Goal: Task Accomplishment & Management: Use online tool/utility

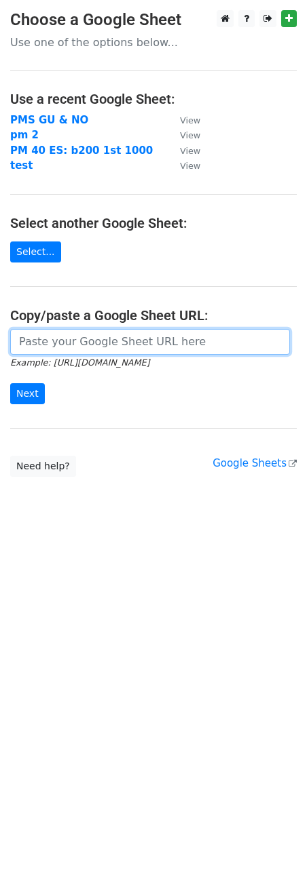
click at [51, 334] on input "url" at bounding box center [149, 342] width 279 height 26
click at [33, 343] on input "url" at bounding box center [149, 342] width 279 height 26
paste input "https://docs.google.com/spreadsheets/d/1HhOdpBsw7fDdPbAC54leY2mJwRfLZ9S6SbA3ILB…"
type input "https://docs.google.com/spreadsheets/d/1HhOdpBsw7fDdPbAC54leY2mJwRfLZ9S6SbA3ILB…"
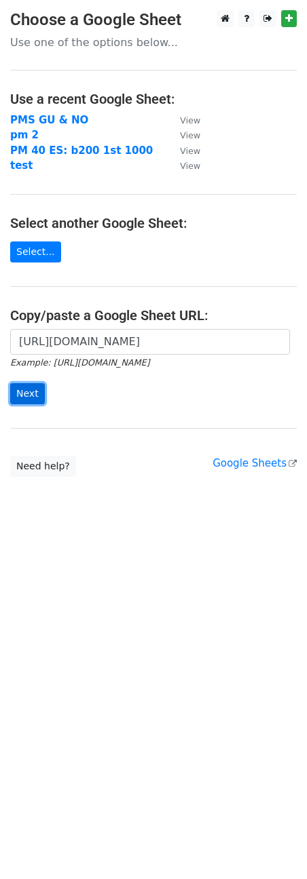
scroll to position [0, 0]
click at [27, 394] on input "Next" at bounding box center [27, 393] width 35 height 21
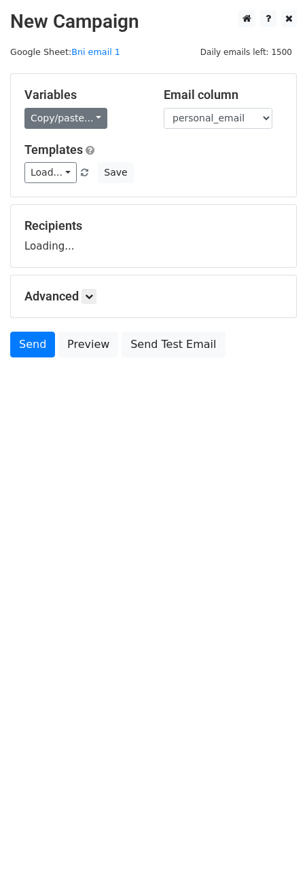
click at [54, 124] on link "Copy/paste..." at bounding box center [65, 118] width 83 height 21
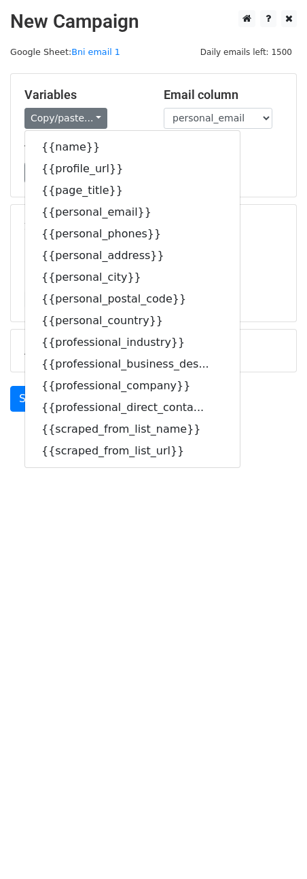
click at [247, 182] on div "Load... Webinar Invitation Order Confirmation Trial Expiration Warning Newslett…" at bounding box center [153, 172] width 278 height 21
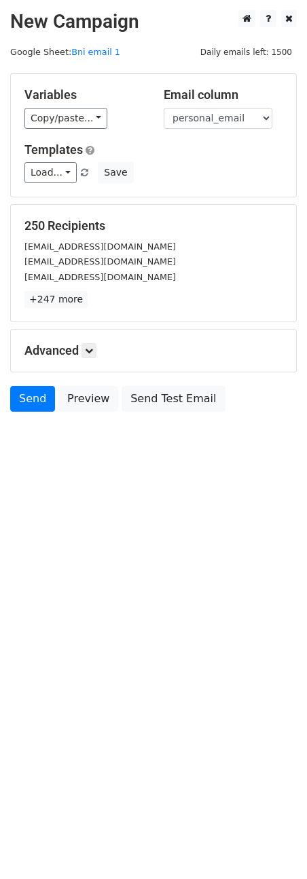
click at [79, 130] on div "Variables Copy/paste... {{name}} {{profile_url}} {{page_title}} {{personal_emai…" at bounding box center [153, 135] width 285 height 123
click at [78, 119] on link "Copy/paste..." at bounding box center [65, 118] width 83 height 21
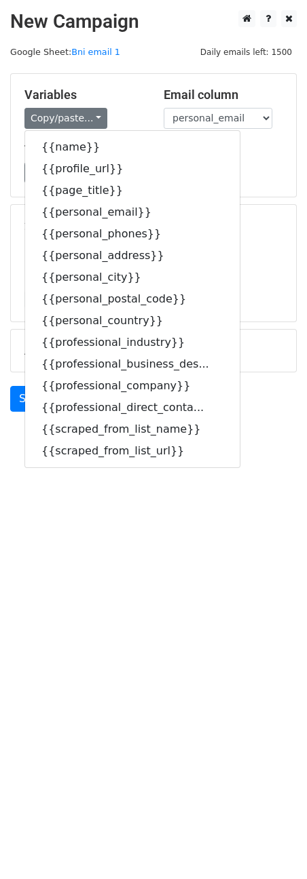
click at [229, 172] on div "Load... Webinar Invitation Order Confirmation Trial Expiration Warning Newslett…" at bounding box center [153, 172] width 278 height 21
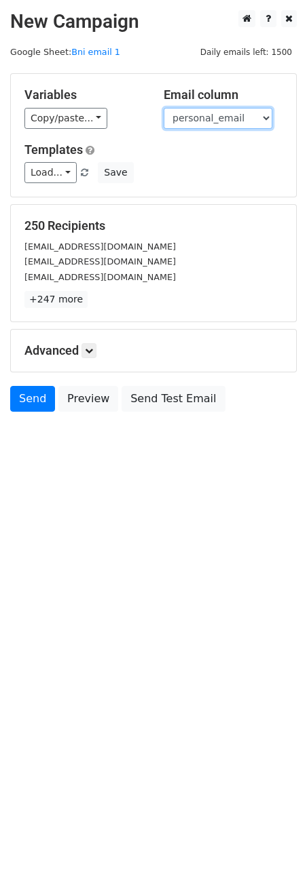
click at [182, 119] on select "name profile_url page_title personal_email personal_phones personal_address per…" at bounding box center [217, 118] width 109 height 21
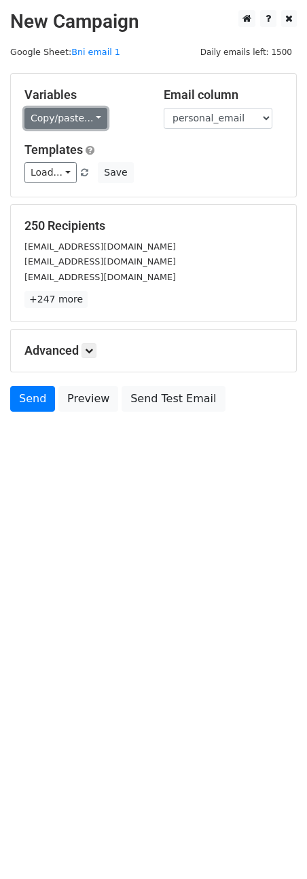
click at [96, 109] on link "Copy/paste..." at bounding box center [65, 118] width 83 height 21
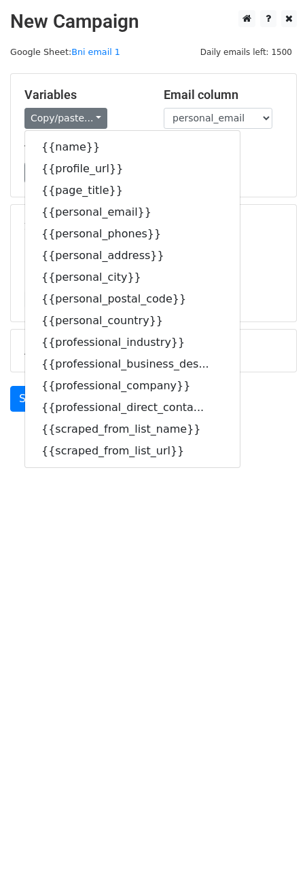
click at [136, 98] on h5 "Variables" at bounding box center [83, 94] width 119 height 15
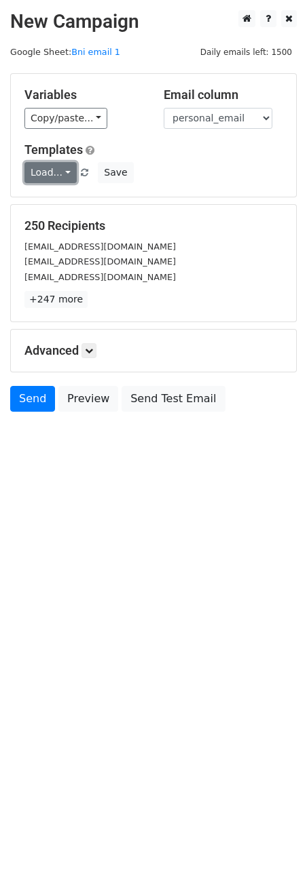
click at [60, 165] on link "Load..." at bounding box center [50, 172] width 52 height 21
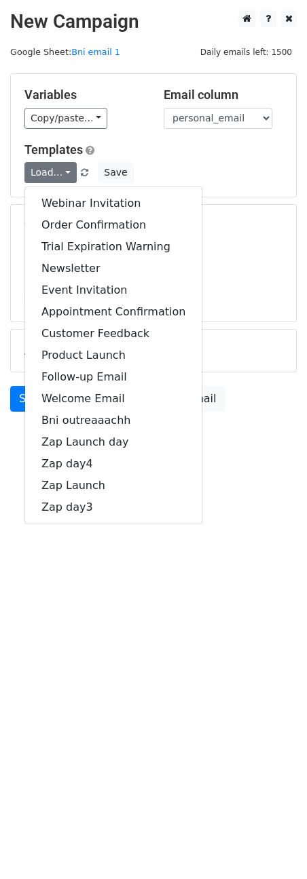
click at [244, 465] on body "New Campaign Daily emails left: 1500 Google Sheet: Bni email 1 Variables Copy/p…" at bounding box center [153, 241] width 307 height 463
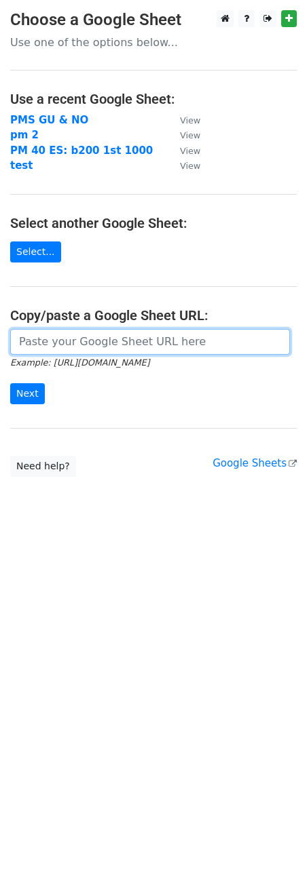
click at [66, 345] on input "url" at bounding box center [149, 342] width 279 height 26
paste input "https://docs.google.com/spreadsheets/d/1zozrsTBEEfvqxUc3NvG4L_V6-kCcNC8jak3zogm…"
type input "https://docs.google.com/spreadsheets/d/1zozrsTBEEfvqxUc3NvG4L_V6-kCcNC8jak3zogm…"
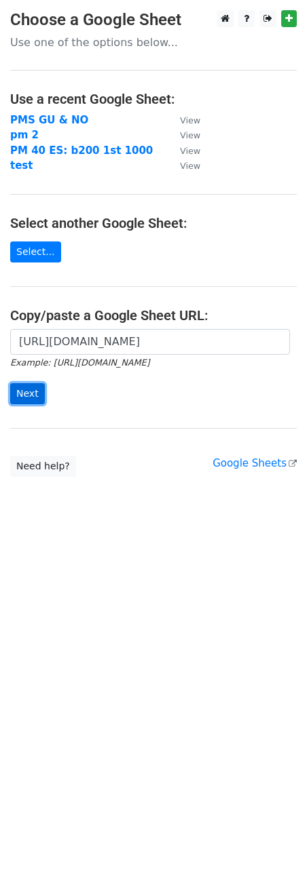
scroll to position [0, 0]
click at [24, 387] on input "Next" at bounding box center [27, 393] width 35 height 21
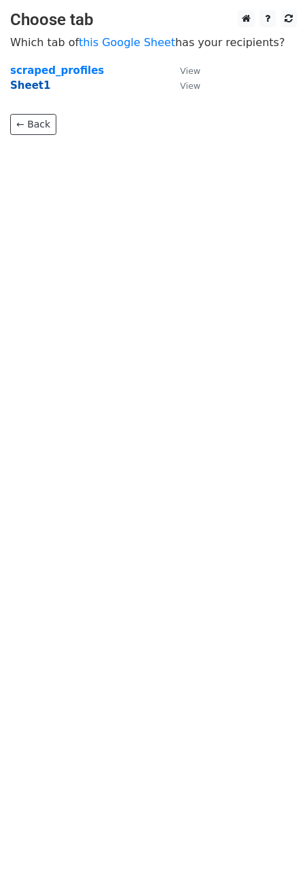
click at [29, 87] on strong "Sheet1" at bounding box center [30, 85] width 40 height 12
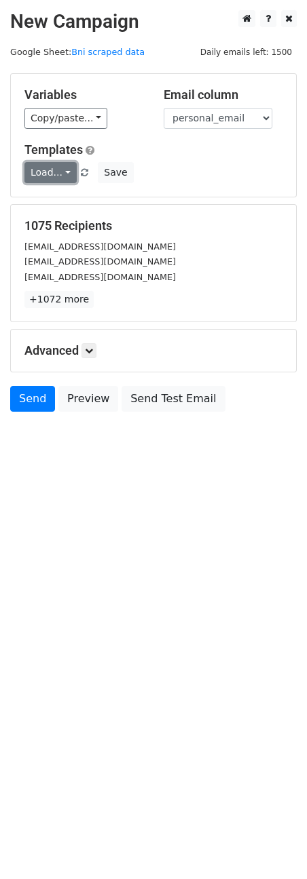
click at [55, 177] on link "Load..." at bounding box center [50, 172] width 52 height 21
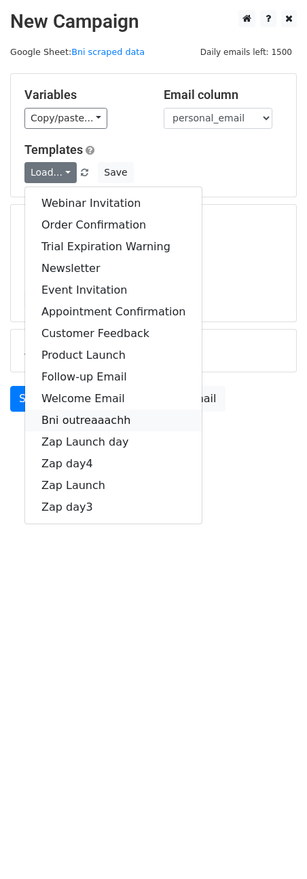
click at [80, 414] on link "Bni outreaaachh" at bounding box center [113, 421] width 176 height 22
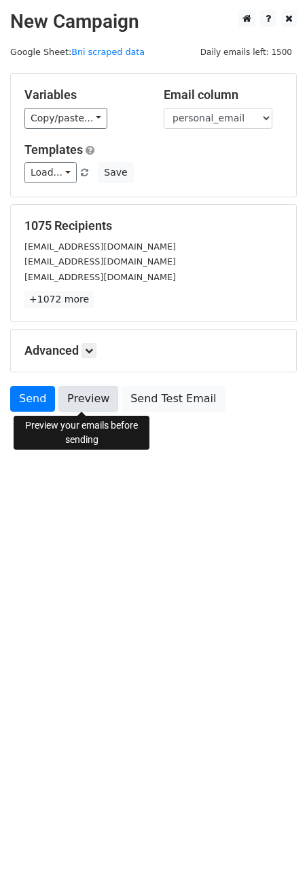
click at [69, 403] on link "Preview" at bounding box center [88, 399] width 60 height 26
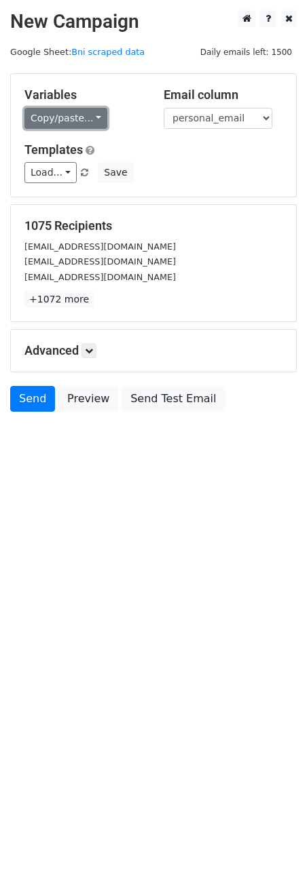
click at [55, 119] on link "Copy/paste..." at bounding box center [65, 118] width 83 height 21
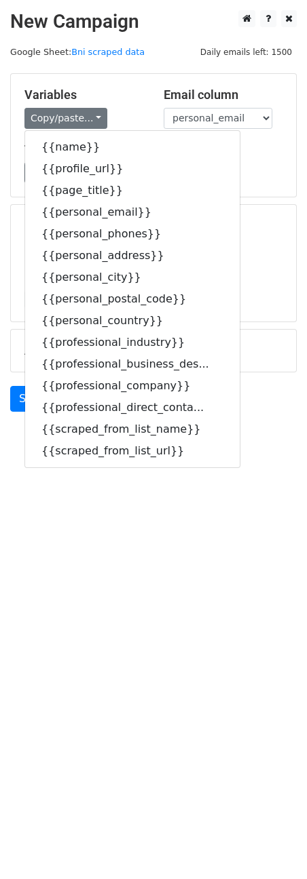
click at [115, 589] on html "New Campaign Daily emails left: 1500 Google Sheet: Bni scraped data Variables C…" at bounding box center [153, 439] width 307 height 879
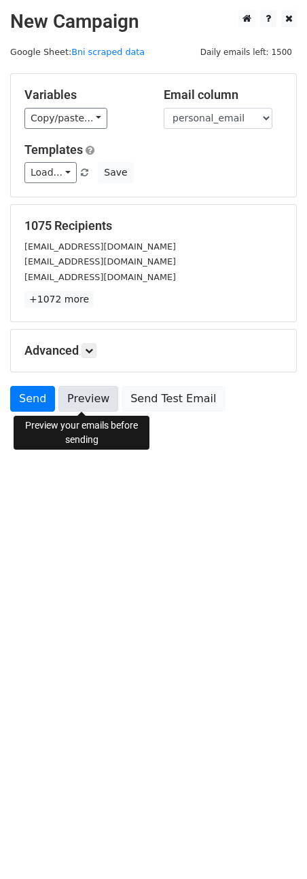
click at [85, 404] on link "Preview" at bounding box center [88, 399] width 60 height 26
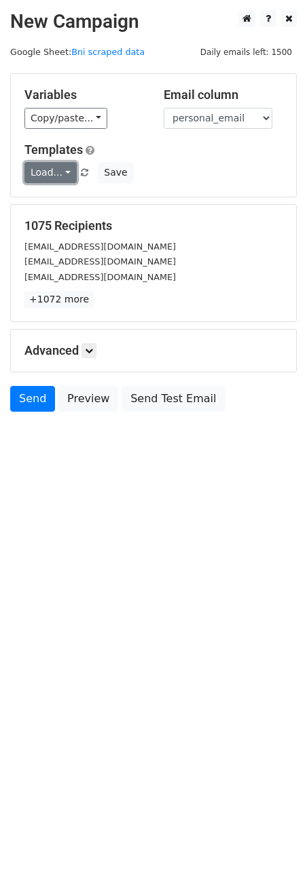
click at [50, 180] on link "Load..." at bounding box center [50, 172] width 52 height 21
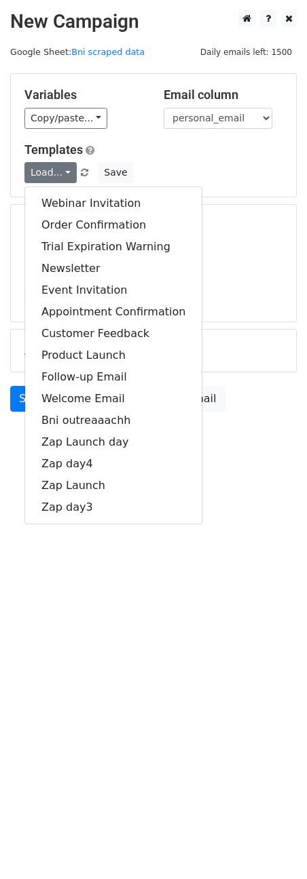
click at [103, 138] on div "Variables Copy/paste... {{name}} {{profile_url}} {{page_title}} {{personal_emai…" at bounding box center [153, 135] width 285 height 123
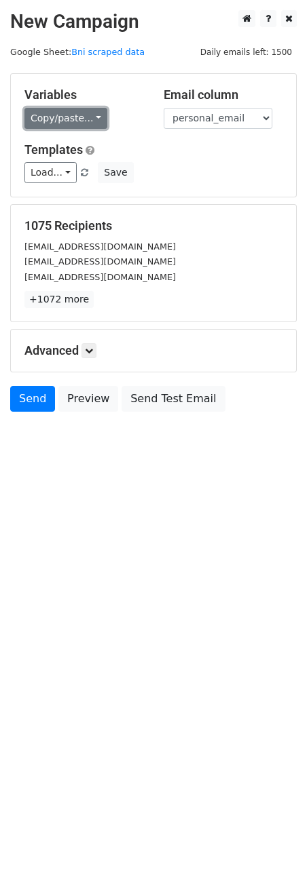
click at [64, 109] on link "Copy/paste..." at bounding box center [65, 118] width 83 height 21
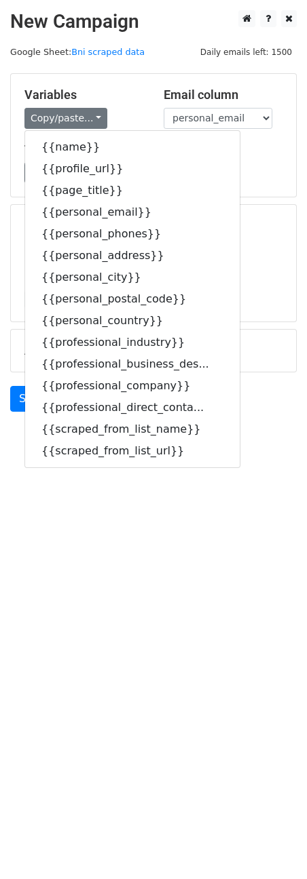
click at [229, 170] on div "Load... Webinar Invitation Order Confirmation Trial Expiration Warning Newslett…" at bounding box center [153, 172] width 278 height 21
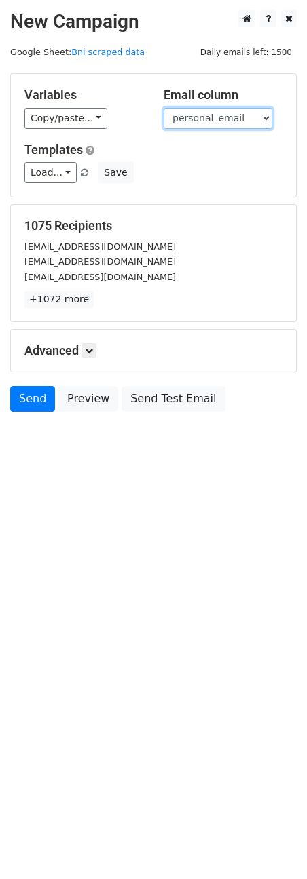
click at [221, 118] on select "name profile_url page_title personal_email personal_phones personal_address per…" at bounding box center [217, 118] width 109 height 21
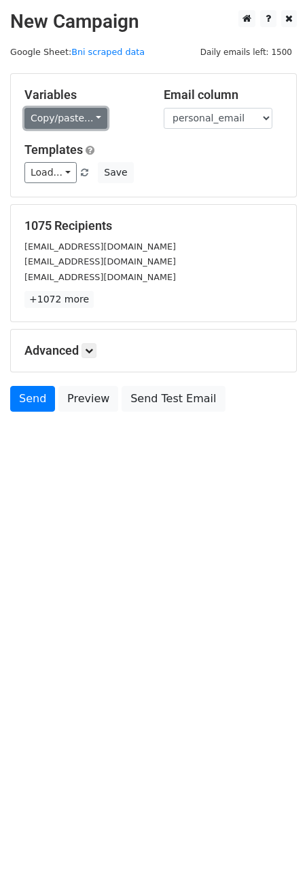
click at [43, 119] on link "Copy/paste..." at bounding box center [65, 118] width 83 height 21
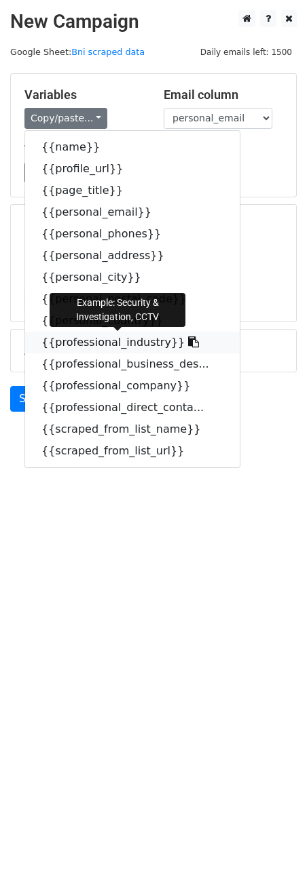
click at [90, 345] on link "{{professional_industry}}" at bounding box center [132, 343] width 214 height 22
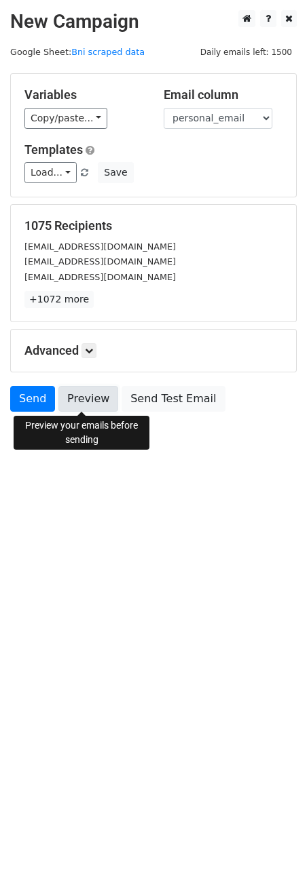
click at [86, 387] on link "Preview" at bounding box center [88, 399] width 60 height 26
click at [83, 396] on link "Preview" at bounding box center [88, 399] width 60 height 26
click at [90, 391] on link "Preview" at bounding box center [88, 399] width 60 height 26
click at [69, 400] on link "Preview" at bounding box center [88, 399] width 60 height 26
click at [88, 403] on link "Preview" at bounding box center [88, 399] width 60 height 26
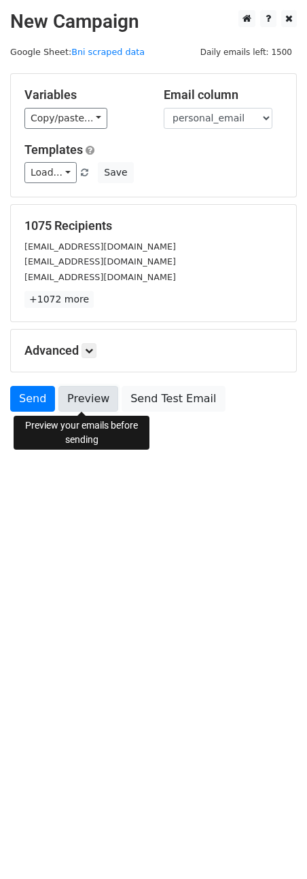
click at [73, 389] on link "Preview" at bounding box center [88, 399] width 60 height 26
click at [85, 396] on link "Preview" at bounding box center [88, 399] width 60 height 26
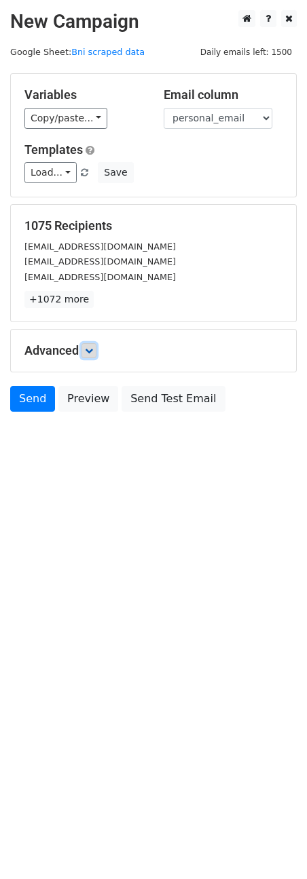
click at [93, 347] on icon at bounding box center [89, 351] width 8 height 8
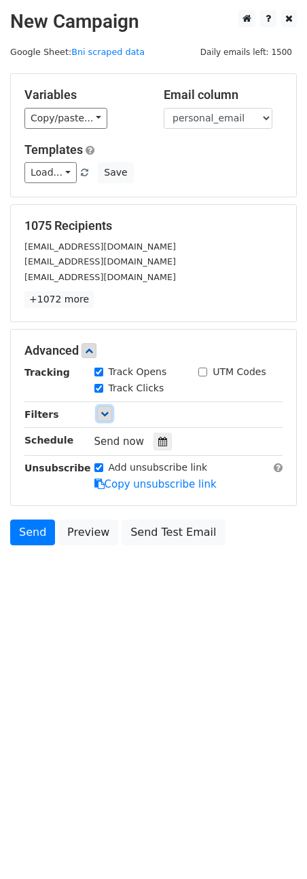
click at [104, 412] on icon at bounding box center [104, 414] width 8 height 8
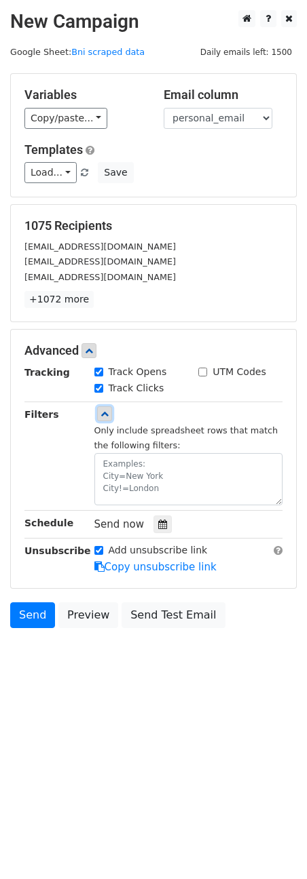
click at [104, 412] on icon at bounding box center [104, 414] width 8 height 8
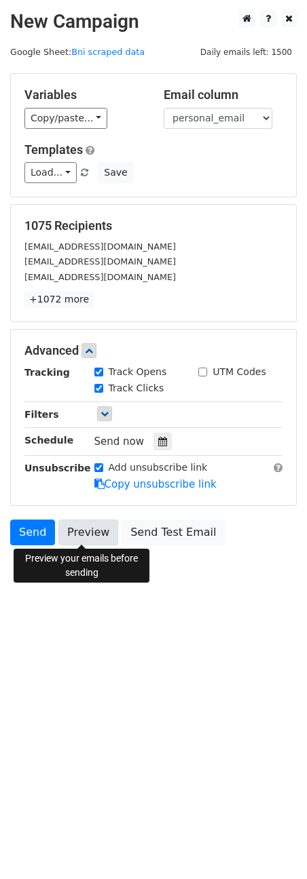
click at [58, 532] on link "Preview" at bounding box center [88, 532] width 60 height 26
click at [71, 535] on link "Preview" at bounding box center [88, 532] width 60 height 26
click at [75, 523] on link "Preview" at bounding box center [88, 532] width 60 height 26
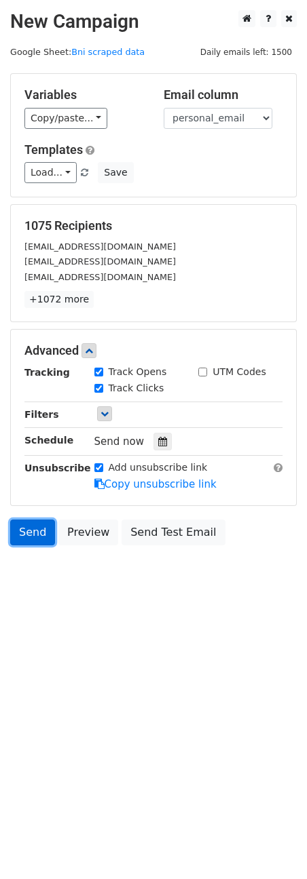
click at [33, 526] on link "Send" at bounding box center [32, 532] width 45 height 26
